Goal: Task Accomplishment & Management: Manage account settings

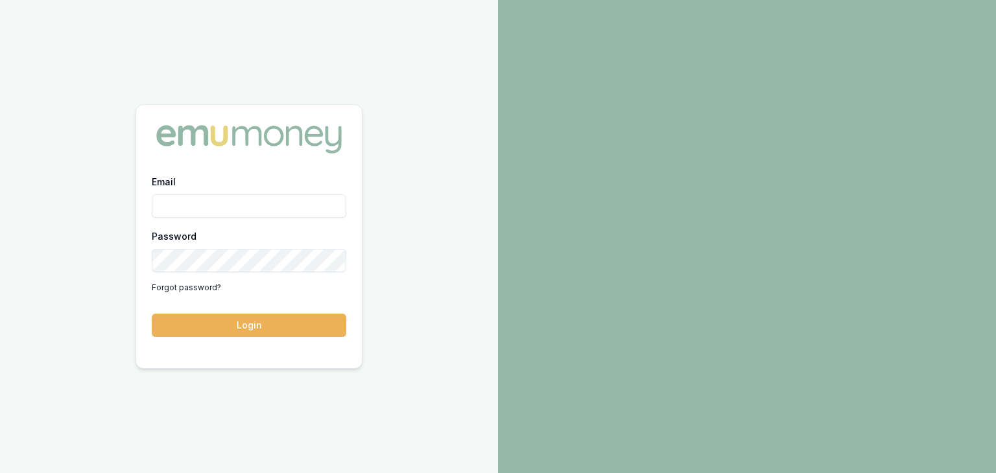
click at [180, 217] on input "Email" at bounding box center [249, 205] width 194 height 23
type input "baron.ketterman@emumoney.com.au"
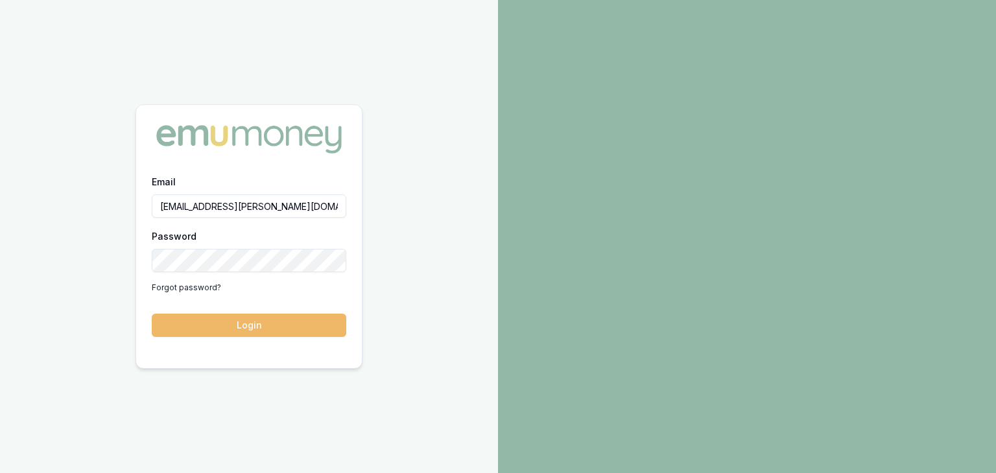
click at [281, 322] on button "Login" at bounding box center [249, 325] width 194 height 23
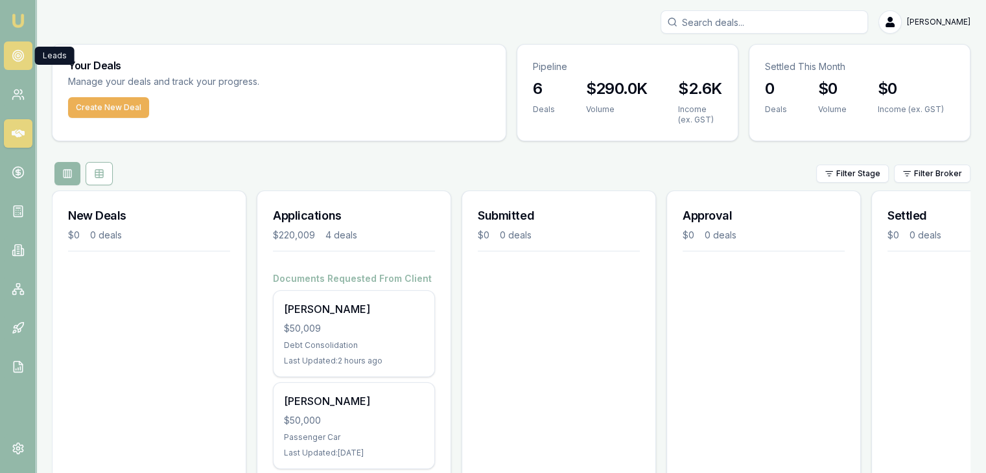
click at [14, 53] on icon at bounding box center [18, 55] width 13 height 13
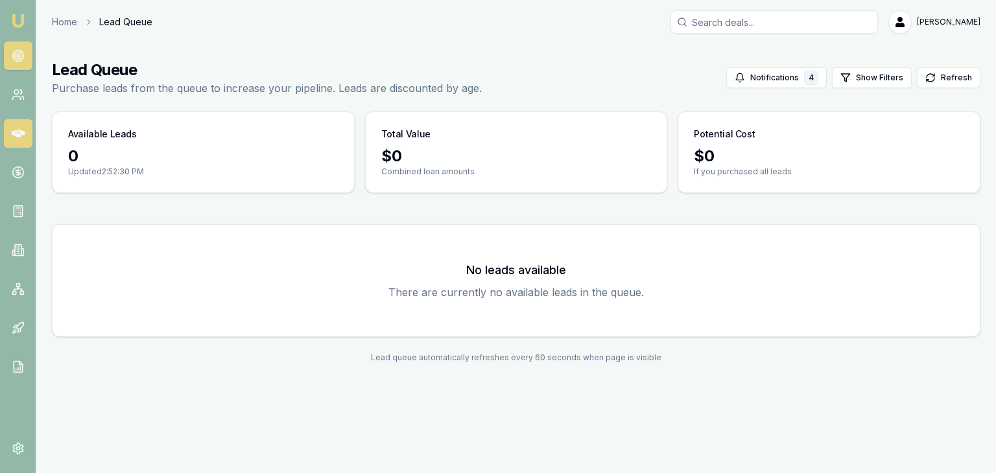
click at [16, 134] on icon at bounding box center [18, 134] width 13 height 8
